Goal: Check status: Check status

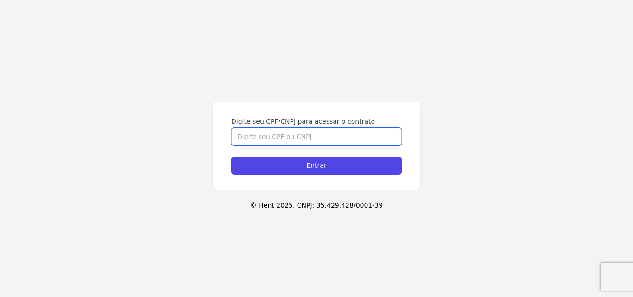
click at [309, 139] on input "Digite seu CPF/CNPJ para acessar o contrato" at bounding box center [316, 137] width 171 height 18
type input "32421376807"
click at [305, 155] on form "Digite seu CPF/CNPJ para acessar o contrato 32421376807 Entrar" at bounding box center [316, 146] width 171 height 58
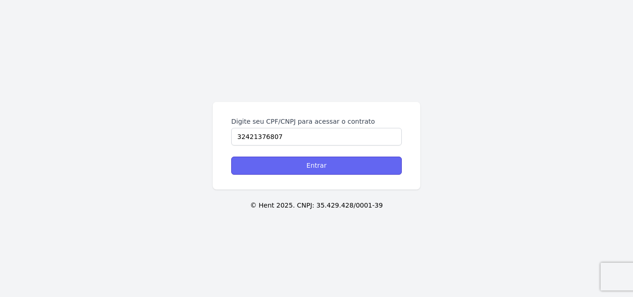
click at [304, 164] on input "Entrar" at bounding box center [316, 166] width 171 height 18
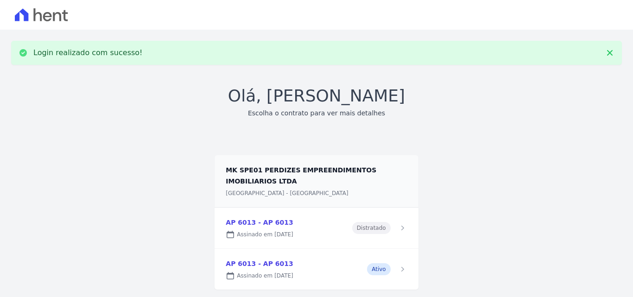
click at [260, 263] on link at bounding box center [316, 269] width 203 height 41
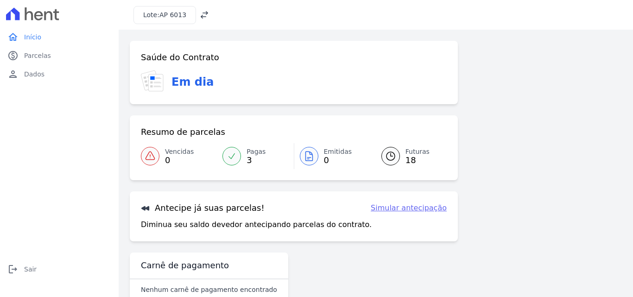
scroll to position [21, 0]
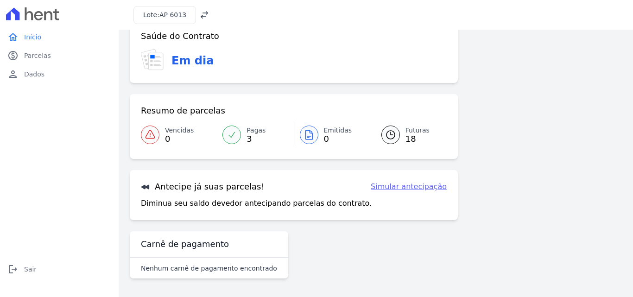
click at [396, 137] on link "Futuras 18" at bounding box center [408, 135] width 76 height 26
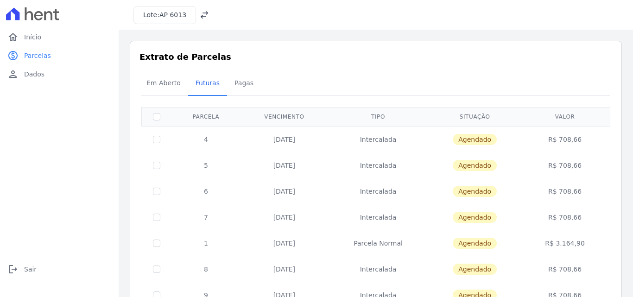
click at [478, 140] on span "Agendado" at bounding box center [475, 139] width 44 height 11
click at [379, 139] on td "Intercalada" at bounding box center [378, 139] width 100 height 26
click at [295, 139] on td "[DATE]" at bounding box center [284, 139] width 88 height 26
click at [205, 138] on td "4" at bounding box center [205, 139] width 69 height 26
click at [151, 137] on td at bounding box center [157, 139] width 30 height 26
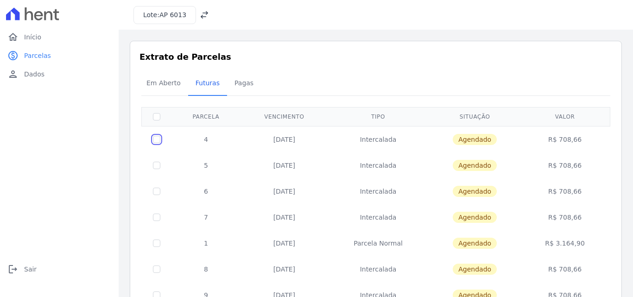
click at [157, 140] on input "checkbox" at bounding box center [156, 139] width 7 height 7
checkbox input "true"
click at [208, 138] on td "4" at bounding box center [205, 139] width 69 height 26
click at [274, 137] on td "[DATE]" at bounding box center [284, 139] width 88 height 26
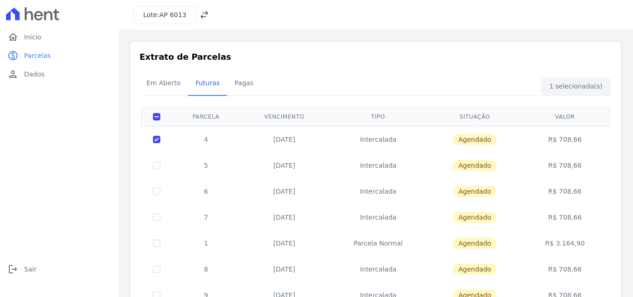
drag, startPoint x: 295, startPoint y: 137, endPoint x: 353, endPoint y: 140, distance: 58.5
click at [309, 140] on td "[DATE]" at bounding box center [284, 139] width 88 height 26
drag, startPoint x: 397, startPoint y: 141, endPoint x: 455, endPoint y: 142, distance: 58.4
click at [397, 141] on td "Intercalada" at bounding box center [378, 139] width 100 height 26
click at [480, 144] on span "Agendado" at bounding box center [475, 139] width 44 height 11
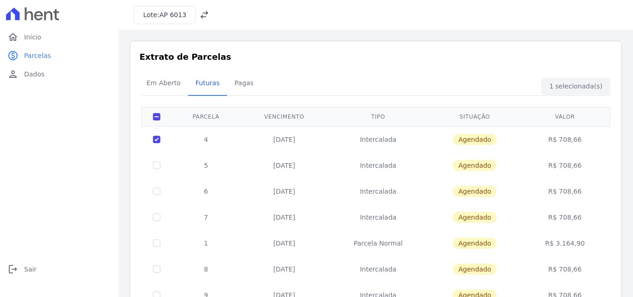
drag, startPoint x: 498, startPoint y: 144, endPoint x: 563, endPoint y: 142, distance: 64.9
click at [503, 144] on td "Agendado" at bounding box center [474, 139] width 93 height 26
click at [563, 142] on td "R$ 708,66" at bounding box center [564, 139] width 87 height 26
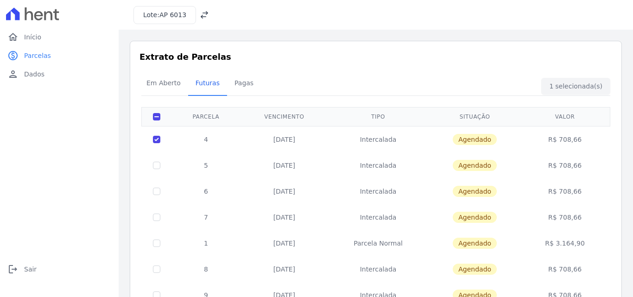
click at [475, 138] on span "Agendado" at bounding box center [475, 139] width 44 height 11
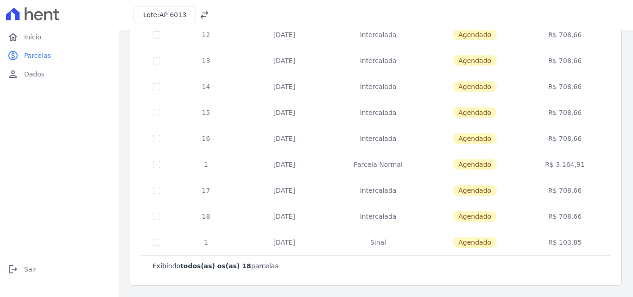
scroll to position [60, 0]
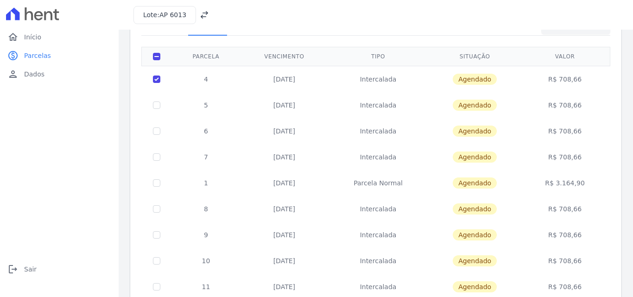
click at [475, 78] on span "Agendado" at bounding box center [475, 79] width 44 height 11
click at [379, 80] on td "Intercalada" at bounding box center [378, 79] width 100 height 26
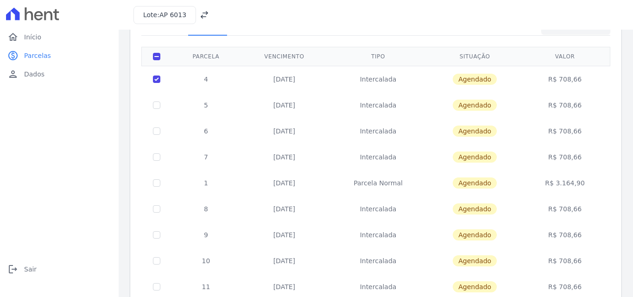
click at [299, 79] on td "[DATE]" at bounding box center [284, 79] width 88 height 26
click at [298, 78] on td "[DATE]" at bounding box center [284, 79] width 88 height 26
click at [208, 77] on td "4" at bounding box center [205, 79] width 69 height 26
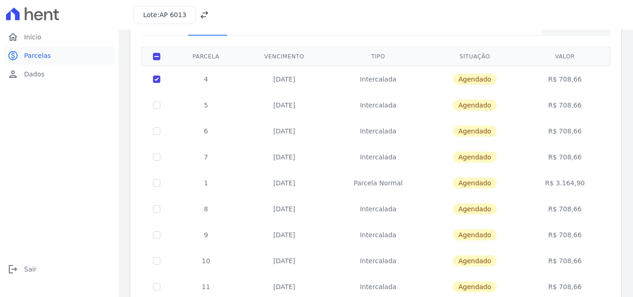
click at [35, 54] on span "Parcelas" at bounding box center [37, 55] width 27 height 9
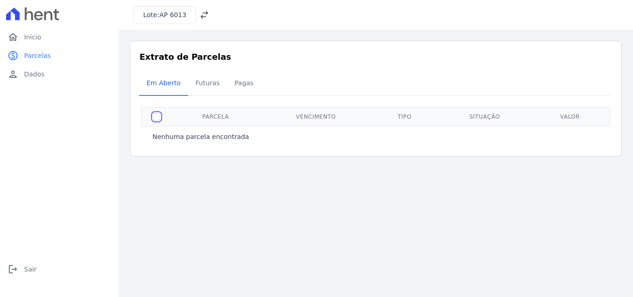
click at [155, 117] on input "checkbox" at bounding box center [156, 116] width 7 height 7
checkbox input "true"
click at [200, 84] on span "Futuras" at bounding box center [207, 83] width 35 height 19
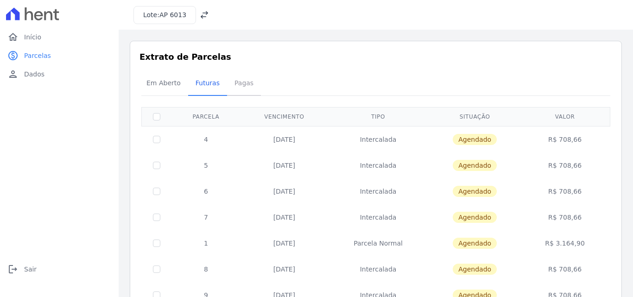
click at [233, 82] on span "Pagas" at bounding box center [244, 83] width 30 height 19
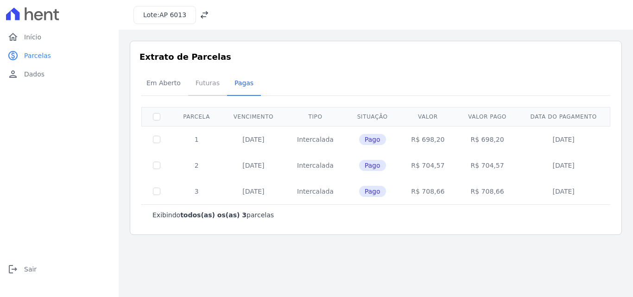
click at [211, 85] on span "Futuras" at bounding box center [207, 83] width 35 height 19
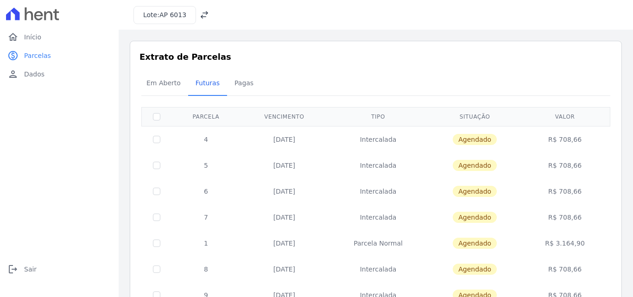
click at [161, 137] on td at bounding box center [157, 139] width 30 height 26
click at [158, 137] on input "checkbox" at bounding box center [156, 139] width 7 height 7
checkbox input "true"
click at [196, 137] on td "4" at bounding box center [205, 139] width 69 height 26
click at [201, 137] on td "4" at bounding box center [205, 139] width 69 height 26
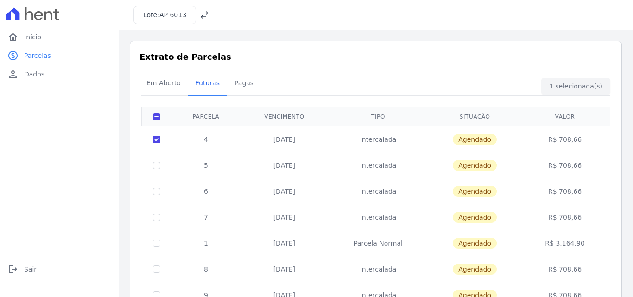
click at [205, 113] on th "Parcela" at bounding box center [205, 116] width 69 height 19
drag, startPoint x: 143, startPoint y: 115, endPoint x: 165, endPoint y: 118, distance: 22.0
click at [161, 118] on th at bounding box center [157, 116] width 30 height 19
click at [155, 115] on input "checkbox" at bounding box center [156, 116] width 7 height 7
checkbox input "false"
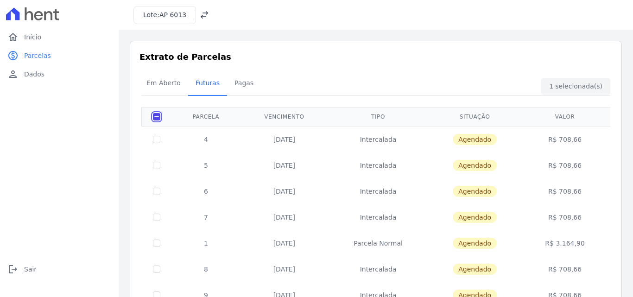
checkbox input "false"
click at [155, 115] on input "checkbox" at bounding box center [156, 116] width 7 height 7
checkbox input "true"
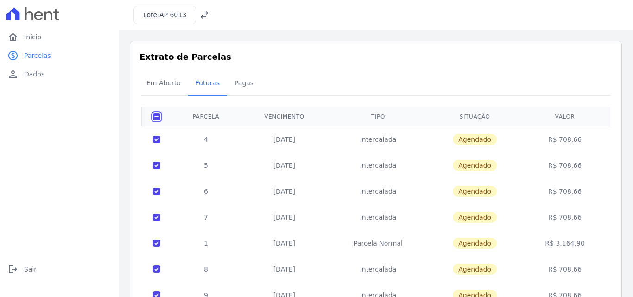
checkbox input "true"
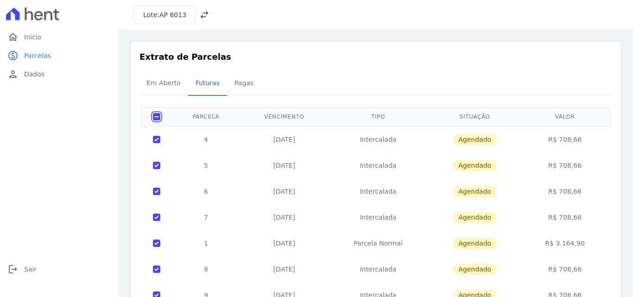
checkbox input "true"
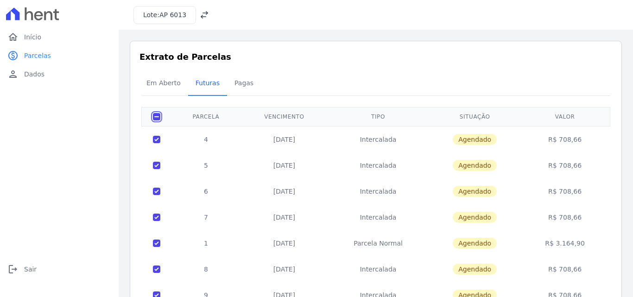
checkbox input "true"
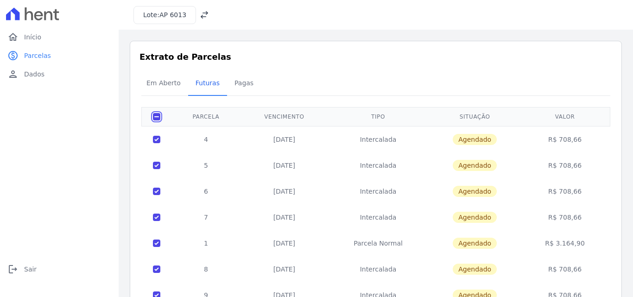
checkbox input "true"
click at [158, 118] on input "checkbox" at bounding box center [156, 116] width 7 height 7
checkbox input "false"
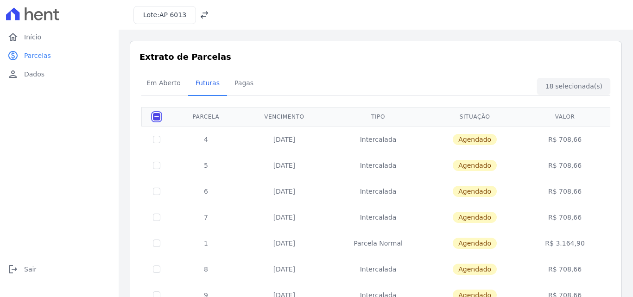
checkbox input "false"
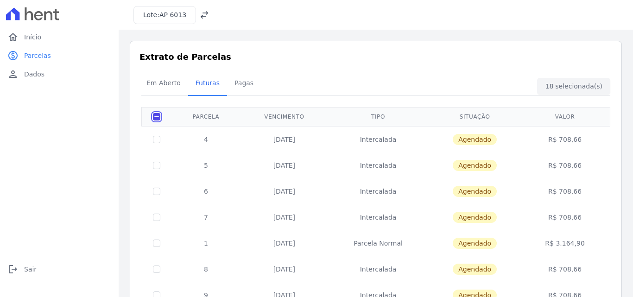
checkbox input "false"
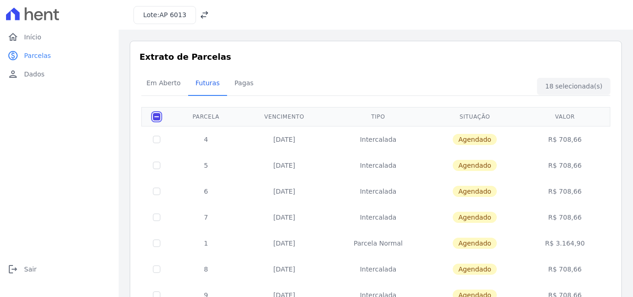
checkbox input "false"
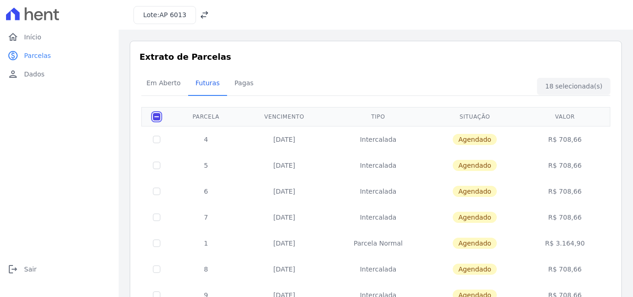
checkbox input "false"
click at [156, 137] on input "checkbox" at bounding box center [156, 139] width 7 height 7
checkbox input "true"
click at [205, 139] on td "4" at bounding box center [205, 139] width 69 height 26
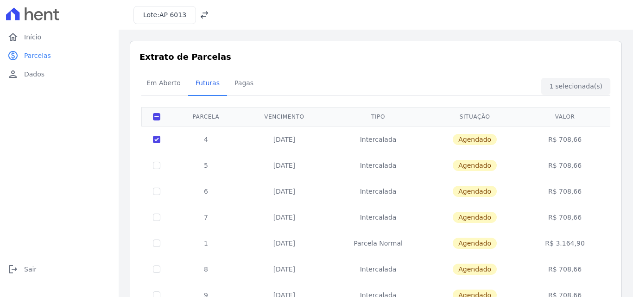
click at [284, 139] on td "[DATE]" at bounding box center [284, 139] width 88 height 26
drag, startPoint x: 303, startPoint y: 139, endPoint x: 334, endPoint y: 144, distance: 30.6
click at [325, 144] on td "[DATE]" at bounding box center [284, 139] width 88 height 26
drag, startPoint x: 374, startPoint y: 142, endPoint x: 477, endPoint y: 142, distance: 103.3
click at [375, 142] on td "Intercalada" at bounding box center [378, 139] width 100 height 26
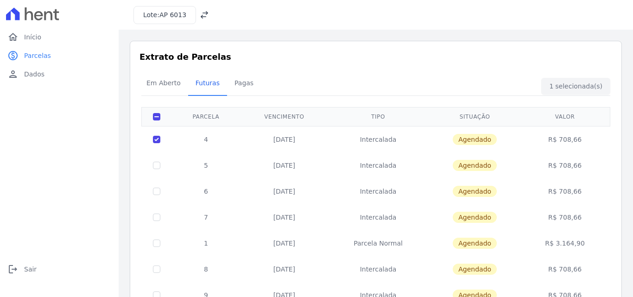
click at [478, 142] on span "Agendado" at bounding box center [475, 139] width 44 height 11
click at [479, 141] on span "Agendado" at bounding box center [475, 139] width 44 height 11
click at [561, 140] on td "R$ 708,66" at bounding box center [564, 139] width 87 height 26
drag, startPoint x: 561, startPoint y: 140, endPoint x: 576, endPoint y: 140, distance: 15.3
click at [564, 140] on td "R$ 708,66" at bounding box center [564, 139] width 87 height 26
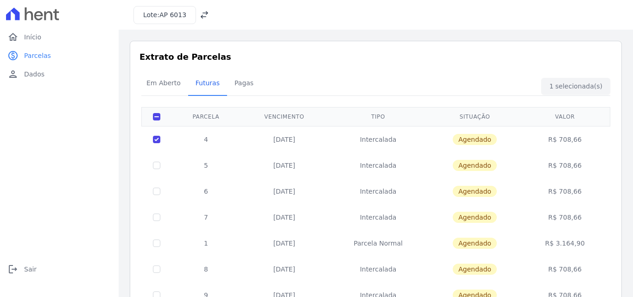
click at [581, 140] on td "R$ 708,66" at bounding box center [564, 139] width 87 height 26
drag, startPoint x: 581, startPoint y: 140, endPoint x: 571, endPoint y: 142, distance: 9.9
click at [581, 142] on td "R$ 708,66" at bounding box center [564, 139] width 87 height 26
